Goal: Transaction & Acquisition: Purchase product/service

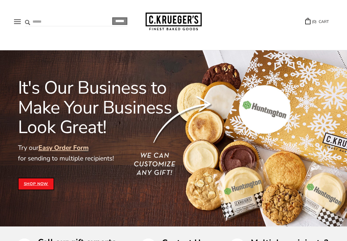
click at [34, 21] on input "Search" at bounding box center [58, 21] width 66 height 9
type input "****"
click at [112, 17] on input "******" at bounding box center [119, 21] width 15 height 8
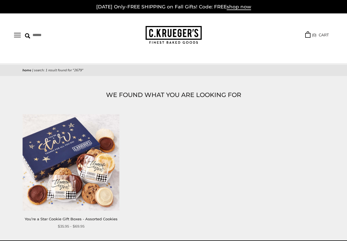
click at [61, 167] on img at bounding box center [71, 162] width 97 height 97
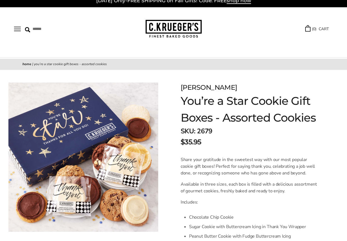
scroll to position [7, 0]
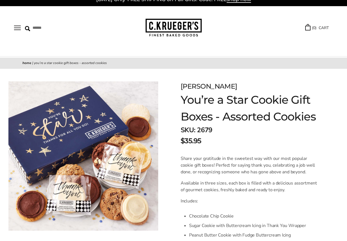
click at [0, 0] on link "Thanks! You're a Star" at bounding box center [0, 0] width 0 height 0
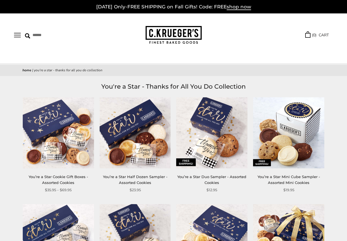
click at [42, 126] on img at bounding box center [58, 132] width 71 height 71
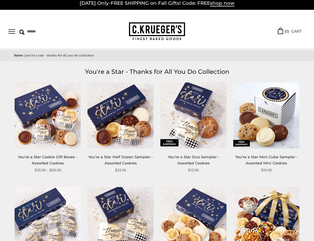
scroll to position [4, 0]
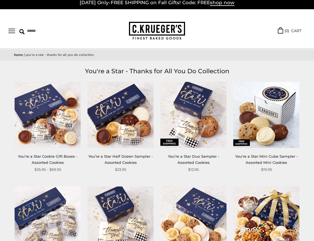
click at [56, 132] on img at bounding box center [48, 115] width 66 height 66
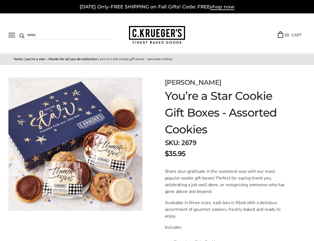
click at [34, 36] on input "Search" at bounding box center [49, 35] width 61 height 9
type input "****"
click at [97, 31] on input "******" at bounding box center [104, 35] width 15 height 8
click at [10, 35] on button "Open navigation" at bounding box center [11, 35] width 7 height 5
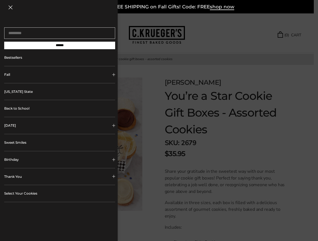
click at [17, 180] on button "Thank You" at bounding box center [59, 177] width 111 height 17
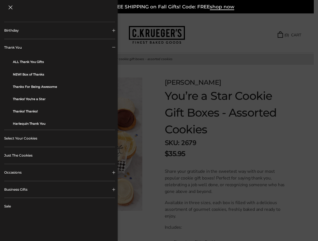
scroll to position [130, 0]
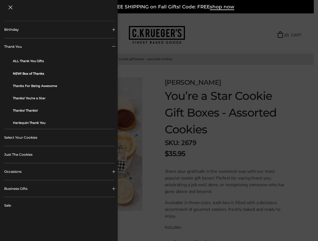
click at [37, 75] on link "NEW! Box of Thanks" at bounding box center [62, 74] width 98 height 12
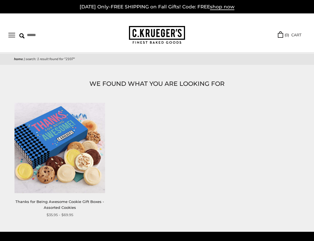
click at [52, 170] on img at bounding box center [60, 148] width 90 height 90
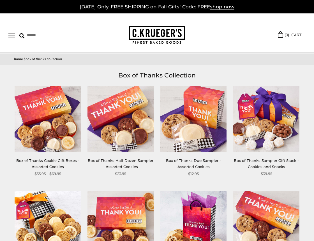
click at [12, 36] on button "Open navigation" at bounding box center [11, 35] width 7 height 5
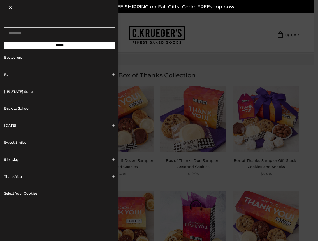
click at [108, 179] on button "Thank You" at bounding box center [59, 177] width 111 height 17
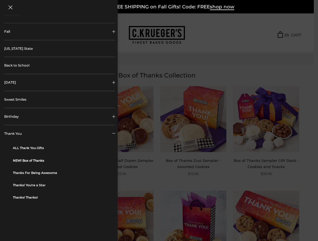
scroll to position [47, 0]
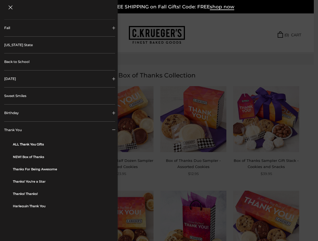
click at [32, 144] on link "ALL Thank You Gifts" at bounding box center [62, 144] width 98 height 12
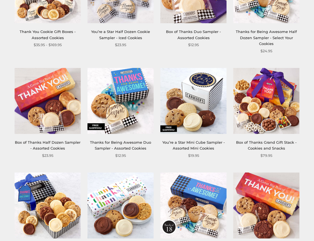
scroll to position [575, 0]
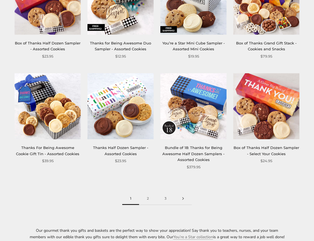
click at [183, 199] on link at bounding box center [182, 199] width 17 height 13
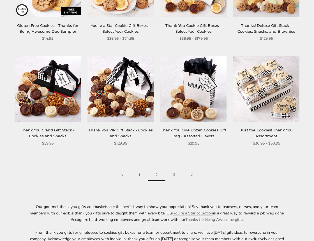
scroll to position [593, 0]
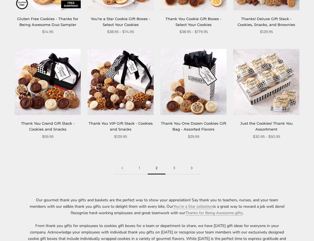
click at [190, 170] on link at bounding box center [191, 168] width 17 height 13
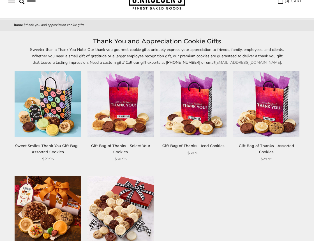
scroll to position [117, 0]
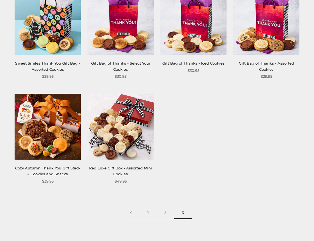
click at [148, 212] on link "1" at bounding box center [148, 213] width 17 height 13
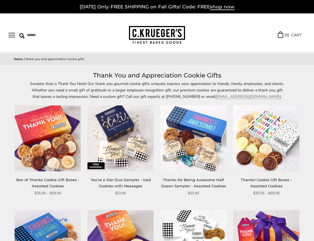
click at [12, 38] on button "Open navigation" at bounding box center [11, 35] width 7 height 5
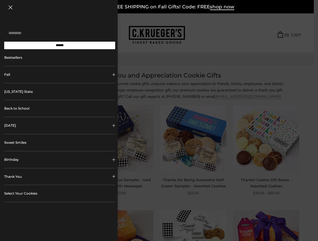
click at [25, 35] on input "Search..." at bounding box center [59, 32] width 111 height 11
type input "******"
click at [4, 42] on input "******" at bounding box center [59, 46] width 111 height 8
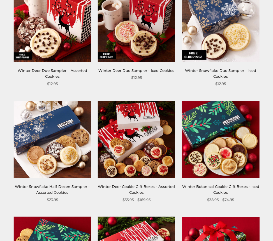
scroll to position [335, 0]
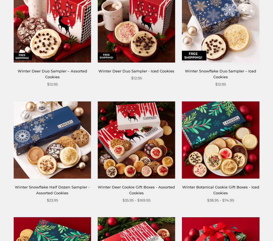
click at [57, 147] on img at bounding box center [51, 139] width 77 height 77
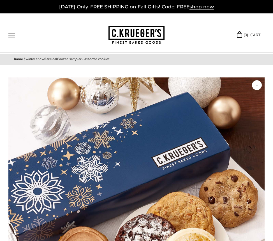
click at [15, 33] on button "Open navigation" at bounding box center [11, 35] width 7 height 5
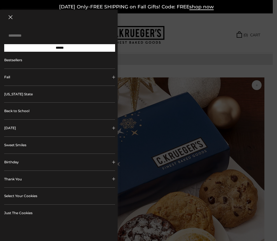
click at [35, 35] on input "Search..." at bounding box center [59, 35] width 111 height 11
type input "****"
click at [4, 44] on input "******" at bounding box center [59, 48] width 111 height 8
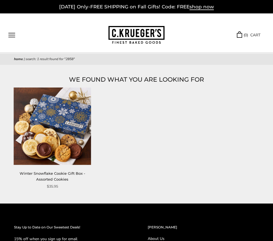
click at [87, 138] on img at bounding box center [51, 126] width 77 height 77
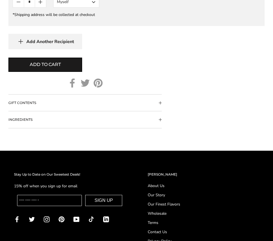
scroll to position [627, 0]
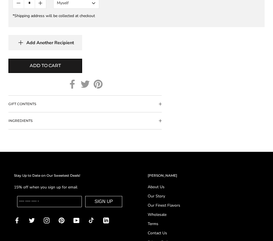
click at [161, 105] on span "Collapsible block button" at bounding box center [160, 104] width 3 height 3
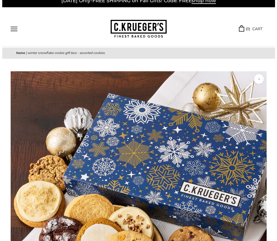
scroll to position [0, 0]
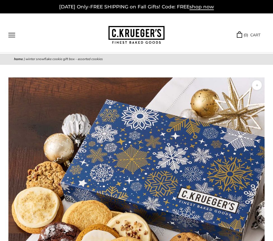
click at [12, 36] on button "Open navigation" at bounding box center [11, 35] width 7 height 5
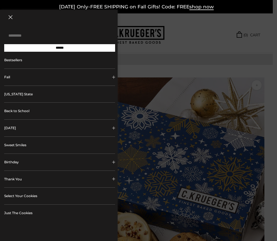
click at [50, 36] on input "Search..." at bounding box center [59, 35] width 111 height 11
type input "*********"
click at [4, 44] on input "******" at bounding box center [59, 48] width 111 height 8
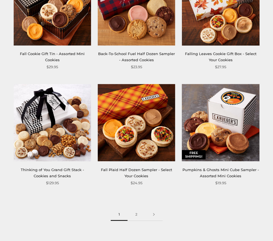
scroll to position [1292, 0]
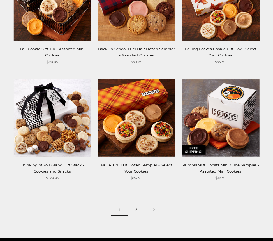
click at [137, 210] on link "2" at bounding box center [136, 210] width 18 height 13
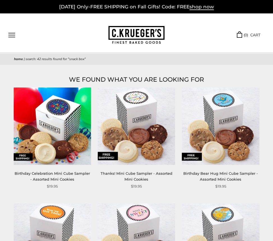
click at [47, 126] on img at bounding box center [51, 126] width 77 height 77
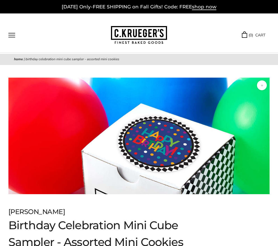
click at [11, 37] on button "Open navigation" at bounding box center [11, 35] width 7 height 5
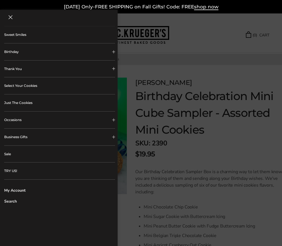
scroll to position [112, 0]
click at [15, 67] on button "Thank You" at bounding box center [59, 69] width 111 height 17
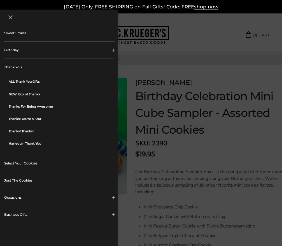
click at [11, 18] on button "Close navigation" at bounding box center [10, 17] width 4 height 4
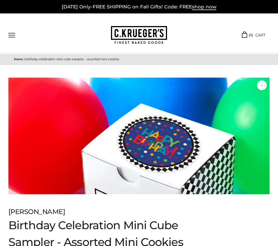
click at [12, 36] on button "Open navigation" at bounding box center [11, 35] width 7 height 5
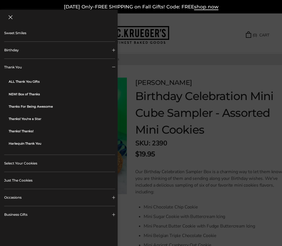
click at [241, 37] on div at bounding box center [141, 123] width 282 height 246
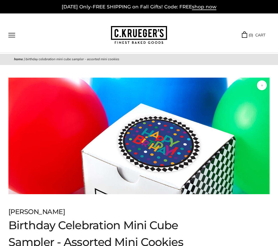
click at [11, 36] on button "Open navigation" at bounding box center [11, 35] width 7 height 5
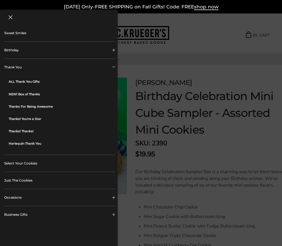
click at [10, 16] on button "Close navigation" at bounding box center [10, 17] width 4 height 4
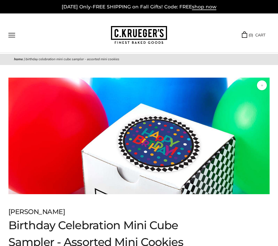
click at [11, 34] on button "Open navigation" at bounding box center [11, 35] width 7 height 5
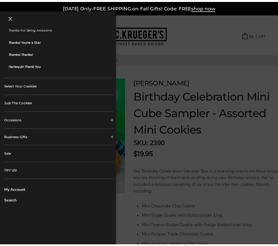
scroll to position [192, 0]
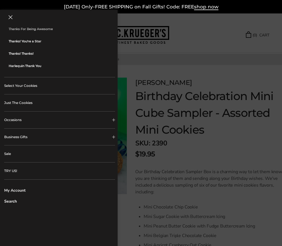
click at [13, 200] on link "Search" at bounding box center [59, 201] width 111 height 6
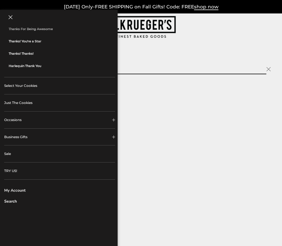
click at [13, 200] on link "Search" at bounding box center [59, 201] width 111 height 6
click at [151, 56] on div "SEARCH BY TYPING IN THE SEARCH BOX BELOW." at bounding box center [141, 123] width 282 height 246
click at [141, 70] on input "search" at bounding box center [138, 69] width 255 height 11
click at [143, 69] on input "search" at bounding box center [138, 69] width 255 height 11
click at [9, 18] on button "Close navigation" at bounding box center [10, 17] width 4 height 4
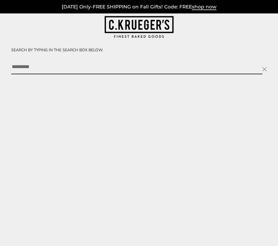
click at [80, 69] on input "search" at bounding box center [136, 69] width 251 height 11
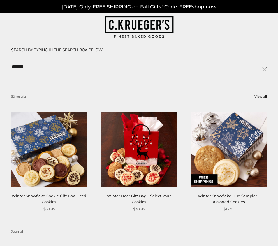
type input "******"
click at [61, 134] on img at bounding box center [49, 149] width 76 height 76
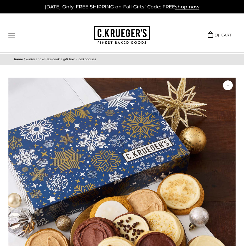
click at [10, 37] on button "Open navigation" at bounding box center [11, 35] width 7 height 5
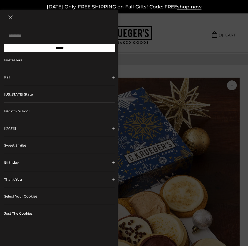
click at [30, 37] on input "Search..." at bounding box center [59, 35] width 111 height 11
type input "**********"
click at [4, 44] on input "******" at bounding box center [59, 48] width 111 height 8
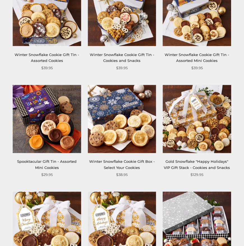
scroll to position [40, 0]
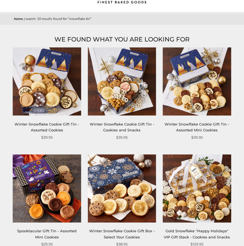
click at [48, 89] on img at bounding box center [47, 81] width 68 height 68
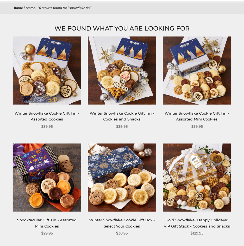
scroll to position [76, 0]
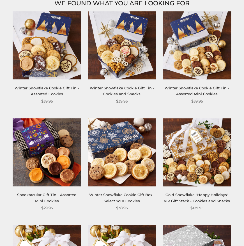
click at [200, 160] on img at bounding box center [197, 152] width 68 height 68
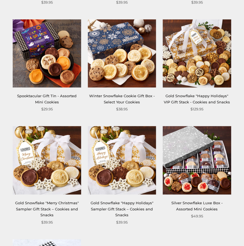
scroll to position [183, 0]
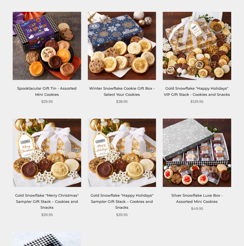
click at [193, 157] on img at bounding box center [197, 153] width 68 height 68
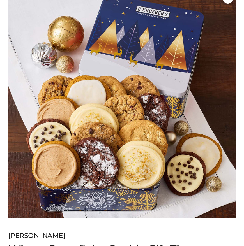
scroll to position [83, 0]
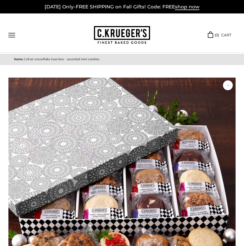
click at [10, 36] on button "Open navigation" at bounding box center [11, 35] width 7 height 5
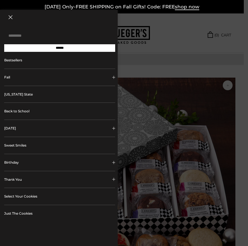
click at [30, 40] on input "Search..." at bounding box center [59, 35] width 111 height 11
type input "**********"
click at [4, 44] on input "******" at bounding box center [59, 48] width 111 height 8
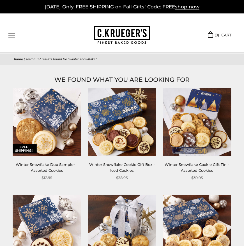
click at [126, 121] on img at bounding box center [122, 122] width 68 height 68
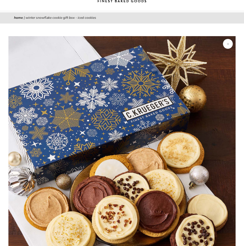
scroll to position [42, 0]
